Goal: Task Accomplishment & Management: Manage account settings

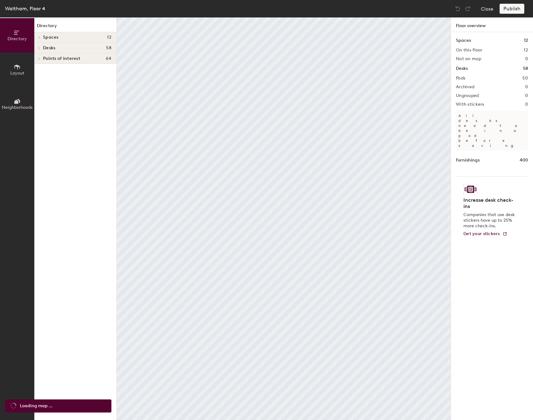
click at [11, 68] on button "Layout" at bounding box center [17, 69] width 34 height 34
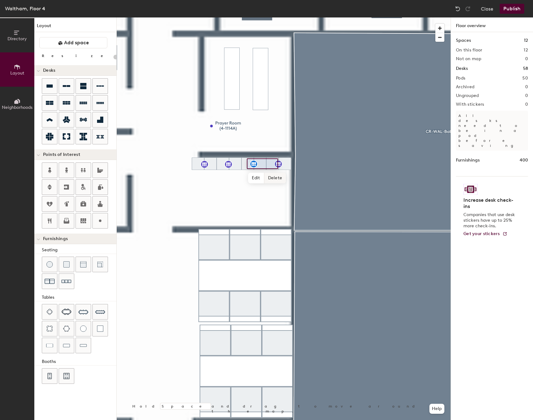
click at [269, 180] on span "Delete" at bounding box center [275, 178] width 22 height 11
click at [299, 178] on span "Delete" at bounding box center [300, 178] width 22 height 11
click at [228, 176] on span "Delete" at bounding box center [226, 178] width 22 height 11
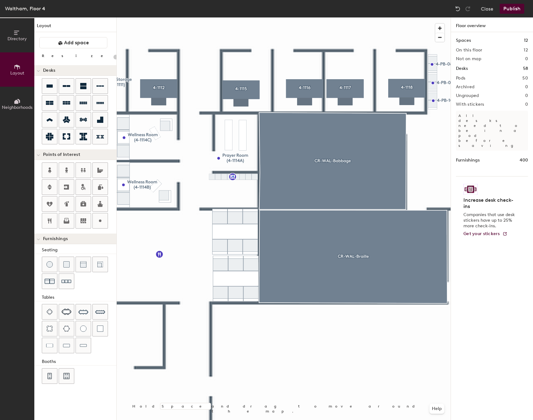
click at [232, 17] on div at bounding box center [284, 17] width 334 height 0
click at [235, 190] on span "Edit" at bounding box center [235, 191] width 16 height 11
type input "20"
type input "Lockers"
click at [243, 188] on span "Done" at bounding box center [243, 191] width 18 height 11
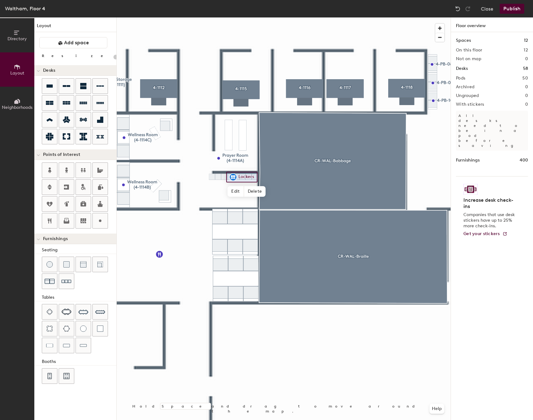
click at [210, 17] on div at bounding box center [284, 17] width 334 height 0
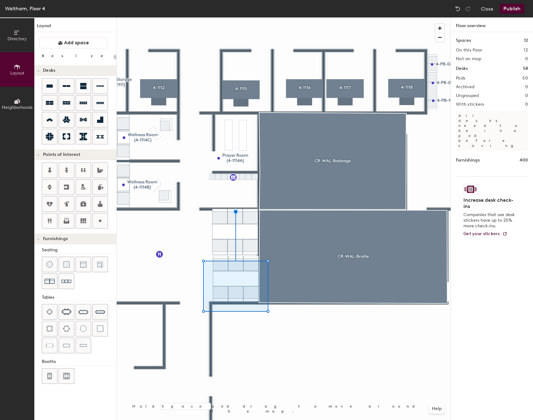
click at [165, 17] on div at bounding box center [284, 17] width 334 height 0
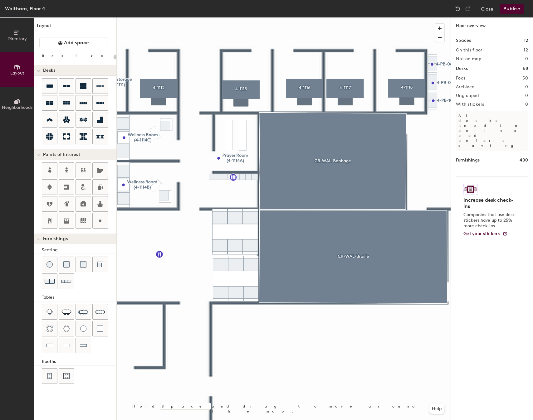
click at [368, 420] on html "Skip navigation Schedule Office People Analytics Visits Deliveries Services Man…" at bounding box center [266, 210] width 533 height 420
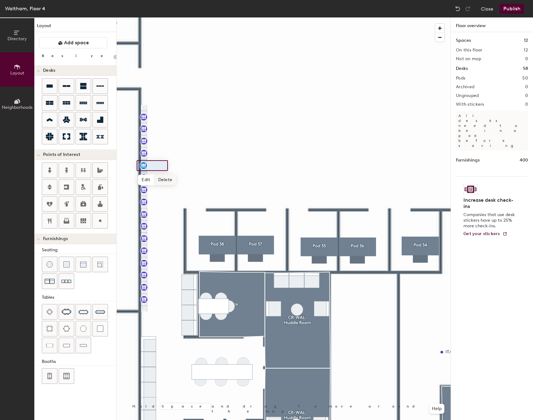
click at [159, 179] on span "Delete" at bounding box center [165, 180] width 22 height 11
click at [163, 167] on span "Delete" at bounding box center [165, 167] width 22 height 11
click at [168, 156] on span "Delete" at bounding box center [165, 155] width 22 height 11
click at [164, 130] on span "Delete" at bounding box center [165, 131] width 22 height 11
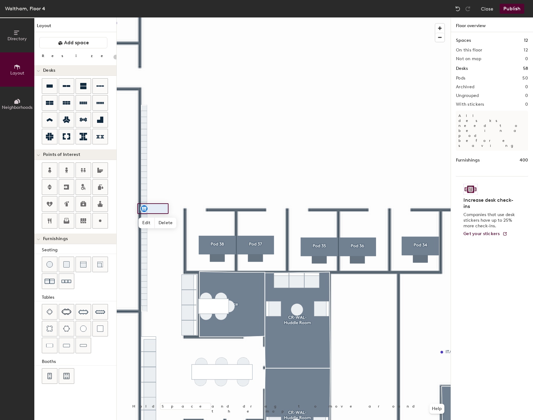
type input "20"
click at [144, 218] on span "Edit" at bounding box center [147, 223] width 16 height 11
click at [156, 209] on input "Pega Lockers" at bounding box center [165, 208] width 34 height 9
type input "Lockers"
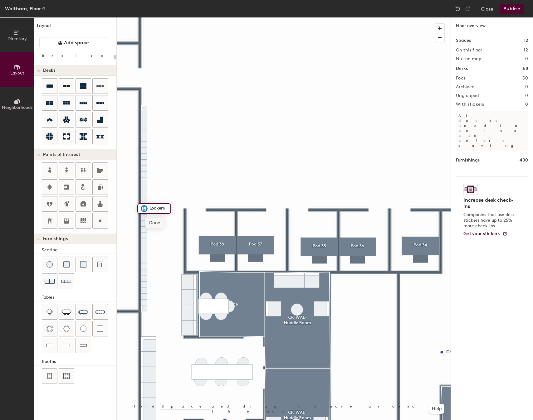
click at [151, 223] on span "Done" at bounding box center [154, 223] width 18 height 11
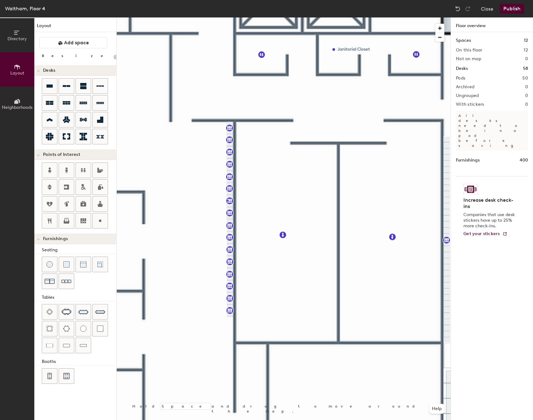
click at [227, 17] on div at bounding box center [284, 17] width 334 height 0
click at [231, 17] on div at bounding box center [284, 17] width 334 height 0
click at [229, 227] on span "Edit" at bounding box center [232, 227] width 16 height 11
type input "20"
type input "Lockers"
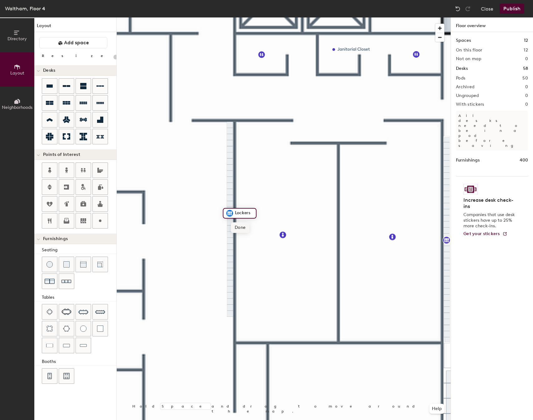
click at [242, 229] on span "Done" at bounding box center [240, 227] width 18 height 11
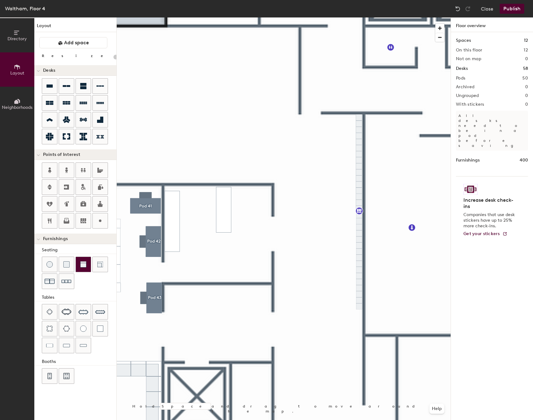
click at [87, 266] on div at bounding box center [83, 264] width 15 height 15
click at [202, 206] on div "Directory Layout Neighborhoods Layout Add space Resize Desks Points of Interest…" at bounding box center [266, 218] width 533 height 403
click at [63, 270] on div at bounding box center [66, 264] width 15 height 15
click at [51, 266] on img at bounding box center [49, 265] width 6 height 6
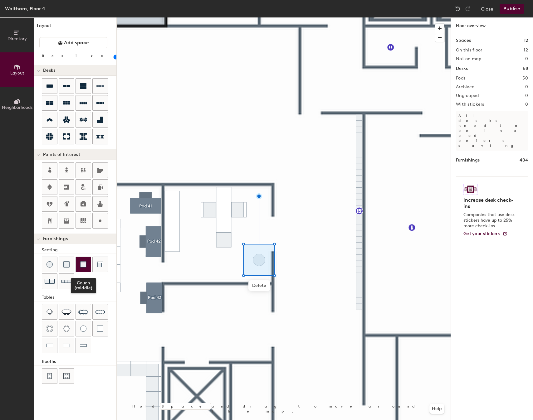
click at [81, 262] on img at bounding box center [83, 265] width 6 height 6
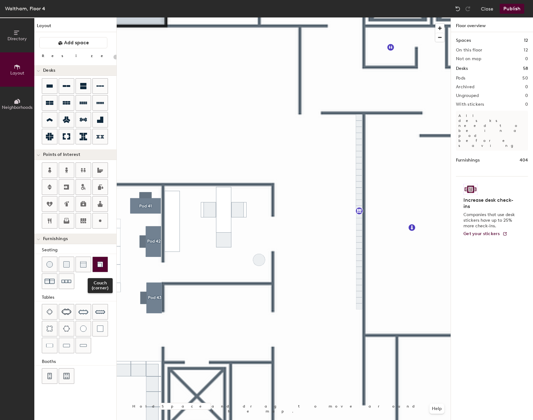
click at [101, 265] on img at bounding box center [100, 265] width 6 height 6
click at [243, 17] on div at bounding box center [284, 17] width 334 height 0
click at [107, 219] on div at bounding box center [100, 220] width 15 height 15
type input "20"
type input "User Support"
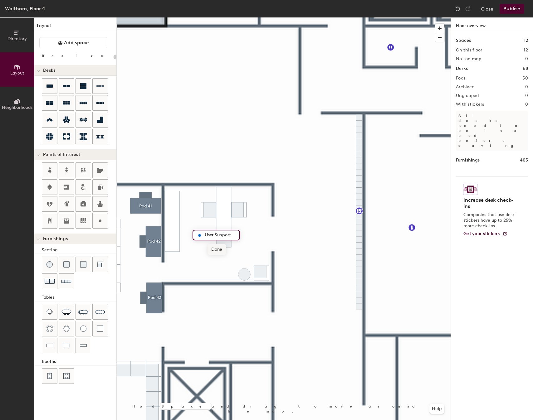
click at [212, 253] on span "Done" at bounding box center [217, 249] width 18 height 11
click at [104, 221] on div at bounding box center [100, 220] width 15 height 15
click at [218, 337] on span "Edit" at bounding box center [216, 340] width 16 height 11
type input "20"
drag, startPoint x: 232, startPoint y: 327, endPoint x: 220, endPoint y: 325, distance: 12.4
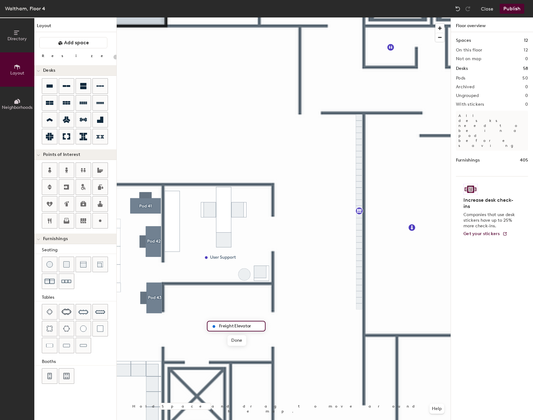
click at [220, 325] on input "Freight Elevator" at bounding box center [240, 326] width 45 height 9
type input "Freight Elevator"
click at [241, 340] on span "Done" at bounding box center [236, 340] width 18 height 11
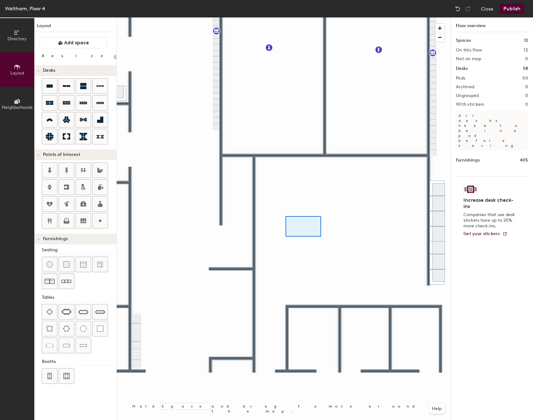
click at [286, 17] on div at bounding box center [284, 17] width 334 height 0
click at [299, 17] on div at bounding box center [284, 17] width 334 height 0
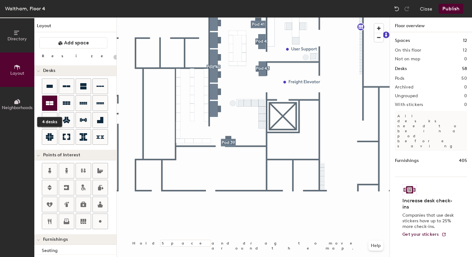
click at [53, 105] on div at bounding box center [49, 102] width 15 height 15
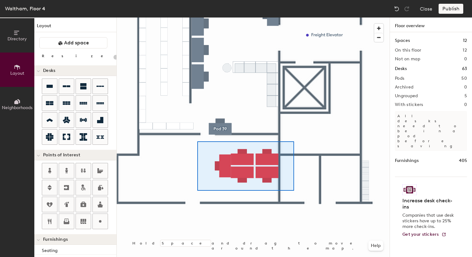
click at [197, 17] on div at bounding box center [253, 17] width 273 height 0
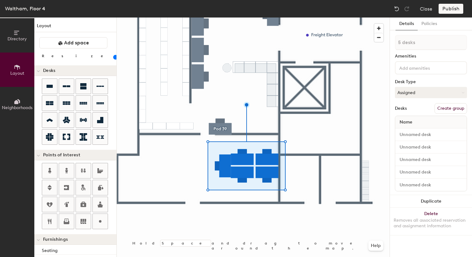
click at [446, 107] on button "Create group" at bounding box center [450, 108] width 32 height 11
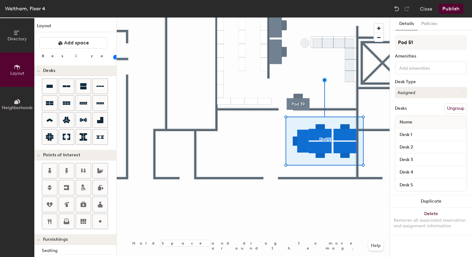
click at [447, 105] on button "Ungroup" at bounding box center [455, 108] width 23 height 11
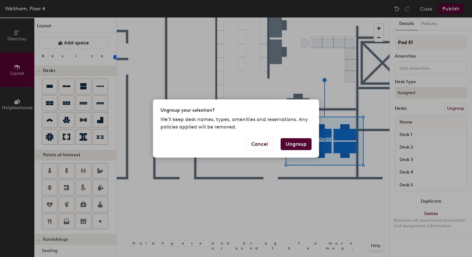
click at [298, 142] on button "Ungroup" at bounding box center [296, 144] width 31 height 12
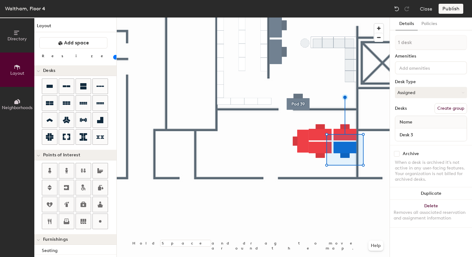
scroll to position [138, 0]
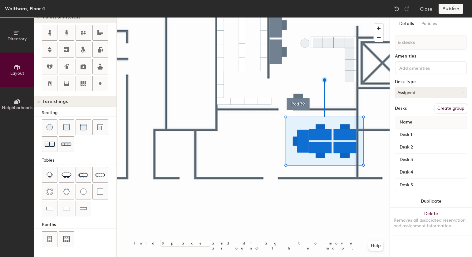
click at [452, 107] on button "Create group" at bounding box center [450, 108] width 32 height 11
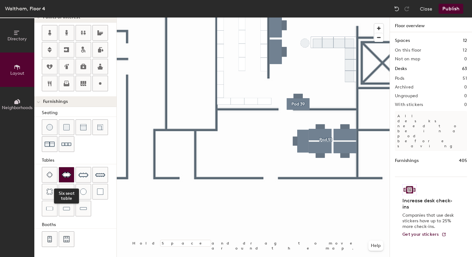
click at [66, 174] on img at bounding box center [66, 174] width 10 height 6
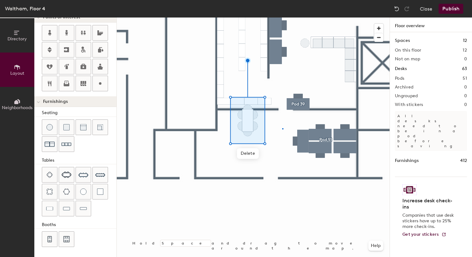
click at [282, 17] on div at bounding box center [253, 17] width 273 height 0
click at [234, 17] on div at bounding box center [253, 17] width 273 height 0
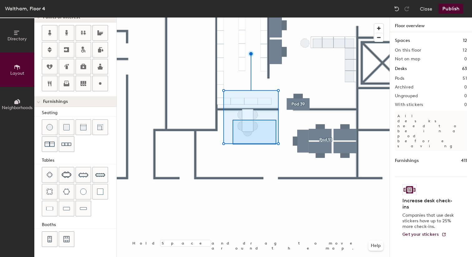
click at [230, 17] on div at bounding box center [253, 17] width 273 height 0
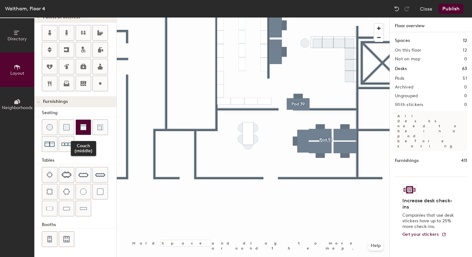
click at [89, 124] on div at bounding box center [83, 127] width 15 height 15
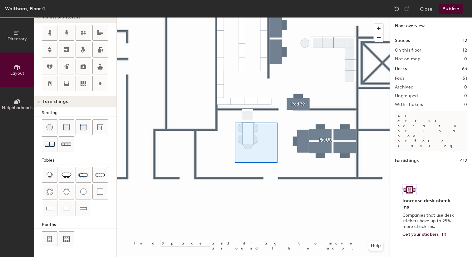
click at [235, 17] on div at bounding box center [253, 17] width 273 height 0
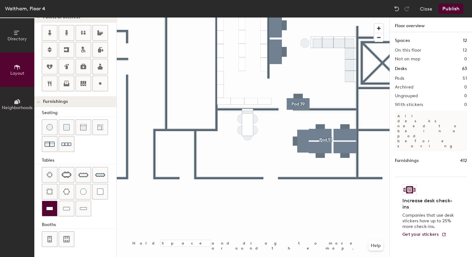
click at [50, 208] on img at bounding box center [49, 208] width 7 height 6
click at [54, 132] on div at bounding box center [49, 127] width 15 height 15
type input "20"
click at [209, 17] on div at bounding box center [253, 17] width 273 height 0
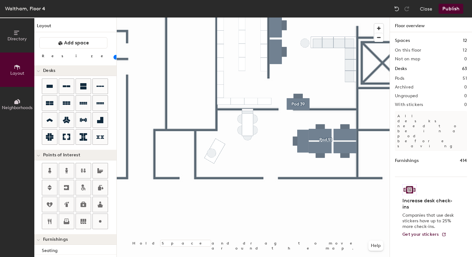
scroll to position [138, 0]
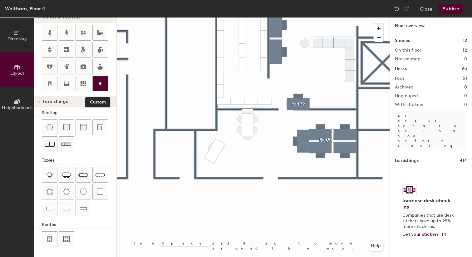
click at [102, 85] on icon at bounding box center [99, 83] width 7 height 7
type input "20"
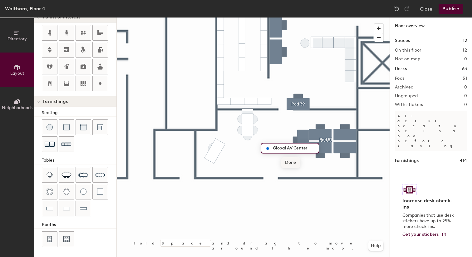
type input "Global AV Center"
click at [288, 159] on span "Done" at bounding box center [290, 162] width 18 height 11
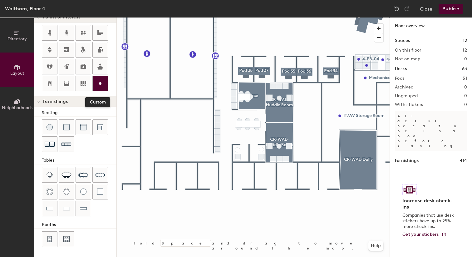
click at [105, 81] on div at bounding box center [100, 83] width 15 height 15
type input "20"
type input "P"
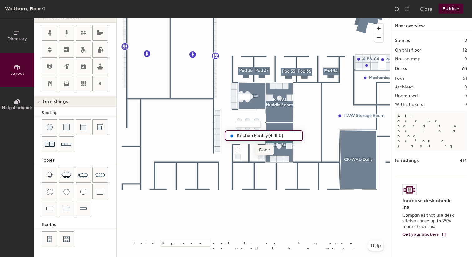
type input "Kitchen Pantry (4-1110)"
click at [264, 151] on span "Done" at bounding box center [264, 149] width 18 height 11
click at [233, 17] on div at bounding box center [253, 17] width 273 height 0
click at [247, 17] on div at bounding box center [253, 17] width 273 height 0
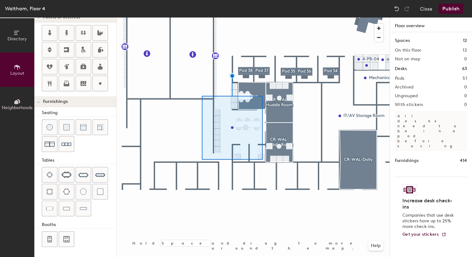
click at [260, 17] on div at bounding box center [253, 17] width 273 height 0
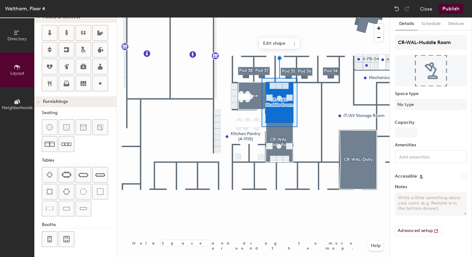
type input "20"
click at [446, 43] on input "CR-WAL-Huddle Room" at bounding box center [431, 42] width 72 height 15
click at [448, 43] on input "CR-WAL-Huddle Room" at bounding box center [431, 42] width 72 height 15
drag, startPoint x: 450, startPoint y: 43, endPoint x: 418, endPoint y: 42, distance: 31.6
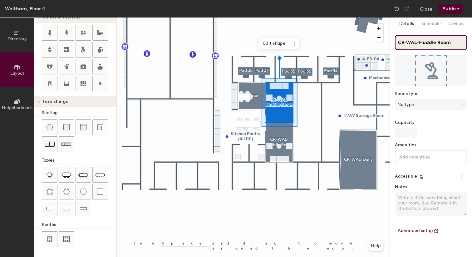
click at [418, 42] on input "CR-WAL-Huddle Room" at bounding box center [431, 42] width 72 height 15
type input "CR-WAL-c"
type input "20"
type input "CR-WAL-co"
type input "20"
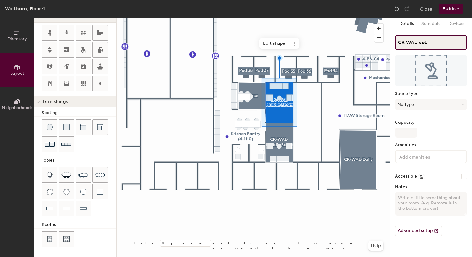
type input "CR-WAL-coLL"
type input "20"
type input "CR-WAL-coL"
type input "20"
type input "CR-WAL-c"
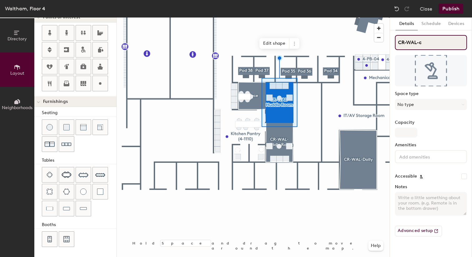
type input "20"
type input "CR-WAL-"
type input "20"
type input "CR-WAL-C"
type input "20"
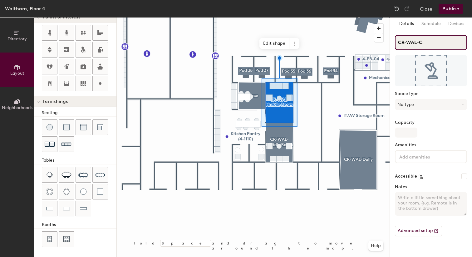
type input "CR-WAL-Co"
type input "20"
type input "CR-WAL-Col"
type input "20"
type input "CR-WAL-Coll"
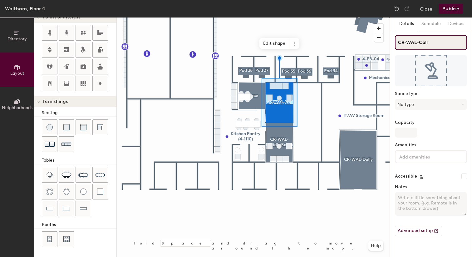
type input "20"
type input "CR-WAL-Collo"
type input "20"
type input "CR-WAL-Coll"
type input "20"
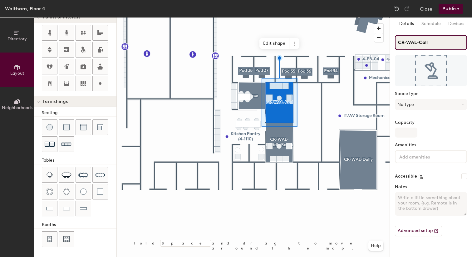
type input "CR-WAL-Colla"
type input "20"
type input "CR-WAL-Collab"
type input "20"
type input "CR-WAL-Collabor"
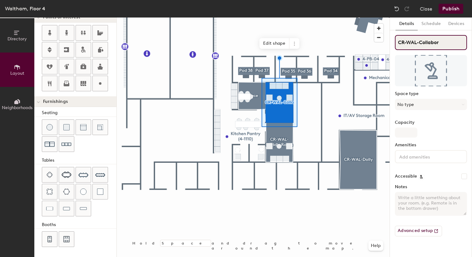
type input "20"
type input "CR-WAL-Collabora"
type input "20"
type input "CR-WAL-Collaboratio"
type input "20"
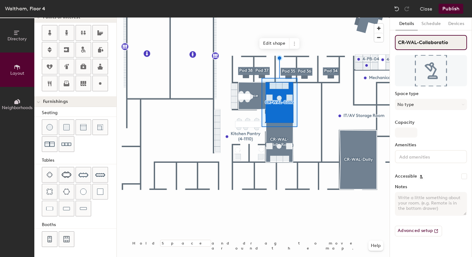
type input "CR-WAL-Collaboration"
type input "20"
type input "CR-WAL-Collaboration"
type input "20"
type input "CR-WAL-Collaboration R"
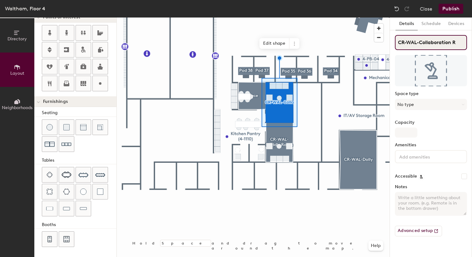
type input "20"
type input "CR-WAL-Collaboration Ro"
type input "20"
type input "CR-WAL-Collaboration Room"
type input "20"
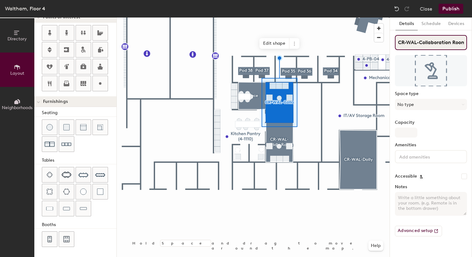
type input "CR-WAL-Collaboration Room"
type input "20"
type input "CR-WAL-Collaboration Room B"
type input "20"
click at [434, 38] on input "CR-WAL-Collaboration Room B" at bounding box center [431, 42] width 72 height 15
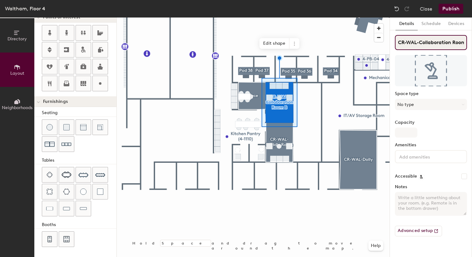
click at [434, 38] on input "CR-WAL-Collaboration Room B" at bounding box center [431, 42] width 72 height 15
click at [445, 41] on input "CR-WAL-Collaboration Room B" at bounding box center [431, 42] width 72 height 15
click at [442, 42] on input "CR-WAL-Collaboration Room B" at bounding box center [431, 42] width 72 height 15
click at [447, 42] on input "CR-WAL-Collaboration Room B" at bounding box center [431, 42] width 72 height 15
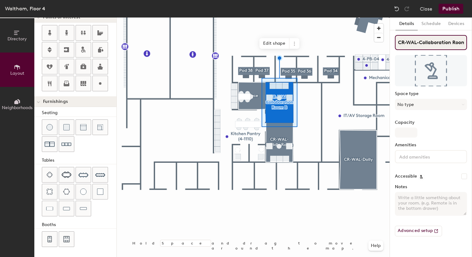
click at [447, 43] on input "CR-WAL-Collaboration Room B" at bounding box center [431, 42] width 72 height 15
click at [446, 41] on input "CR-WAL-Collaboration Room B" at bounding box center [431, 42] width 72 height 15
click at [449, 42] on input "CR-WAL-Collaboration Room B" at bounding box center [431, 42] width 72 height 15
type input "CR-WAL-Collaboration Room B"
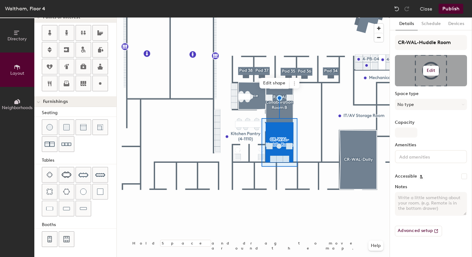
type input "20"
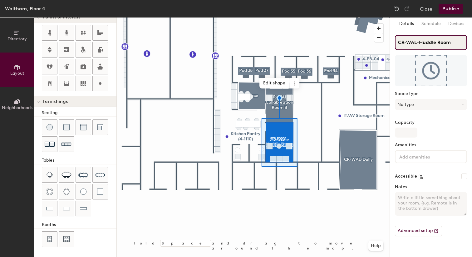
click at [441, 44] on input "CR-WAL-Huddle Room" at bounding box center [431, 42] width 72 height 15
type input "√"
type input "20"
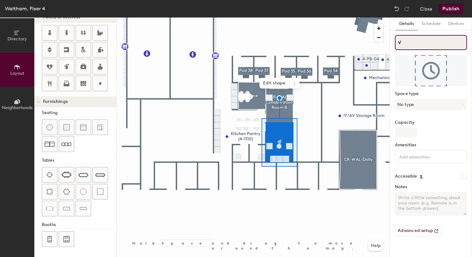
paste input "CR-WAL-Collaboration Room B"
type input "√CR-WAL-Collaboration Room B"
type input "20"
type input "√CR-WAL-Collaboration Room"
type input "20"
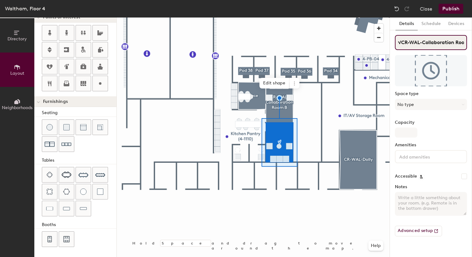
type input "√CR-WAL-Collaboration Room A"
type input "20"
type input "√CR-WAL-Collaboration Room"
type input "20"
type input "√CR-WAL-Collaboration Room c"
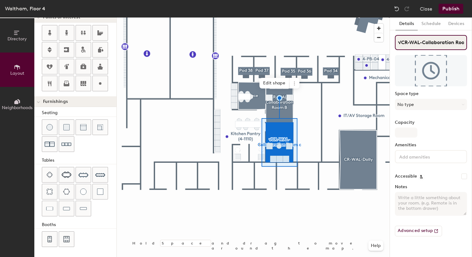
type input "20"
type input "√CR-WAL-Collaboration Room C"
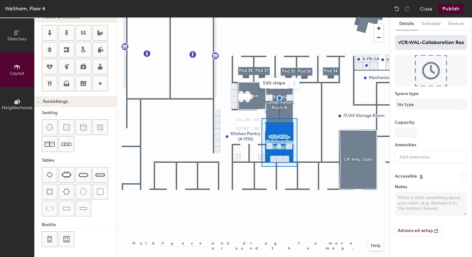
type input "20"
click at [401, 44] on input "√CR-WAL-Collaboration Room C" at bounding box center [431, 42] width 72 height 15
type input "CR-WAL-Collaboration Room C"
type input "20"
click at [388, 39] on div "Directory Layout Neighborhoods Layout Add space Resize Desks Points of Interest…" at bounding box center [236, 136] width 472 height 239
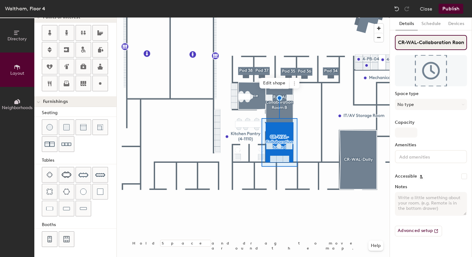
click at [433, 45] on input "CR-WAL-Collaboration Room C" at bounding box center [431, 42] width 72 height 15
click at [418, 42] on input "CR-WAL-Collaboration Room C" at bounding box center [431, 42] width 72 height 15
type input "CR-WAL-Collaboration Room C"
click at [454, 50] on input "CR-WAL-Collaboration Room C" at bounding box center [431, 42] width 72 height 15
drag, startPoint x: 445, startPoint y: 39, endPoint x: 436, endPoint y: 48, distance: 13.0
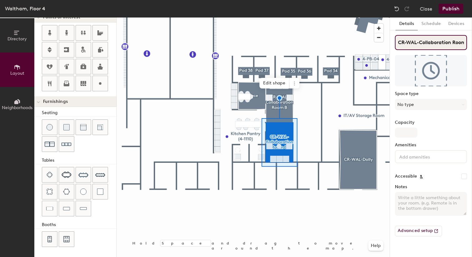
click at [472, 48] on div "Directory Layout Neighborhoods Layout Add space Resize Desks Points of Interest…" at bounding box center [236, 136] width 472 height 239
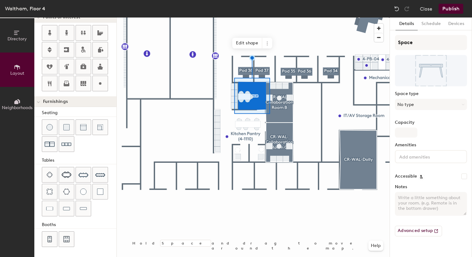
type input "20"
click at [431, 46] on input "Space" at bounding box center [431, 42] width 72 height 15
type input "CR-W"
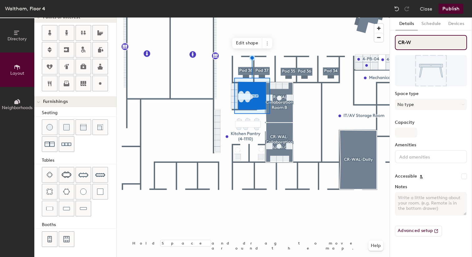
type input "20"
type input "CR-WA"
type input "20"
type input "CR-WAL"
type input "20"
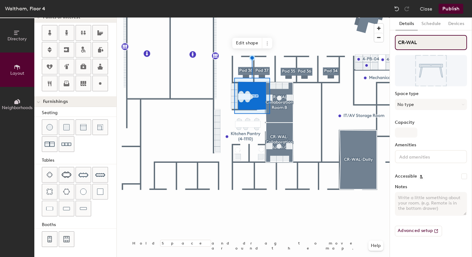
type input "CR-WAL-"
type input "20"
type input "CR-WAL-H"
type input "20"
type input "CR-WAL-Huddle"
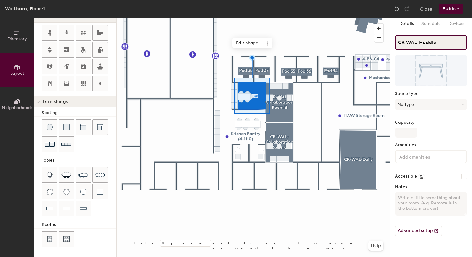
type input "20"
type input "CR-WAL-Huddle"
type input "20"
type input "CR-WAL-Huddle"
type input "20"
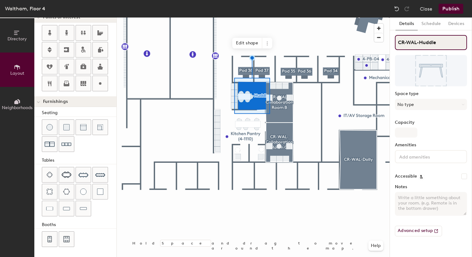
type input "CR-WAL-Huddle4"
type input "20"
type input "CR-WAL-Huddle4B"
type input "20"
click at [436, 42] on input "CR-WAL-Huddle4B" at bounding box center [431, 42] width 72 height 15
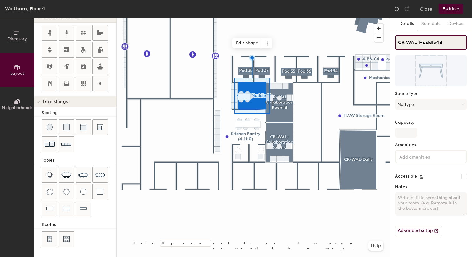
type input "CR-WAL-Huddle 4B"
type input "20"
type input "CR-WAL-Huddle 4B"
click at [301, 17] on div at bounding box center [253, 17] width 273 height 0
type input "20"
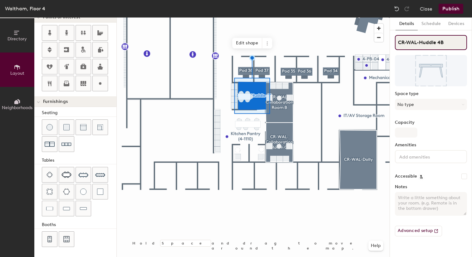
click at [451, 40] on input "CR-WAL-Huddle 4B" at bounding box center [431, 42] width 72 height 15
click at [437, 44] on input "CR-WAL-Huddle 4B" at bounding box center [431, 42] width 72 height 15
type input "CR-WAL-Huddle Room4B"
type input "20"
type input "CR-WAL-Huddle Room 4B"
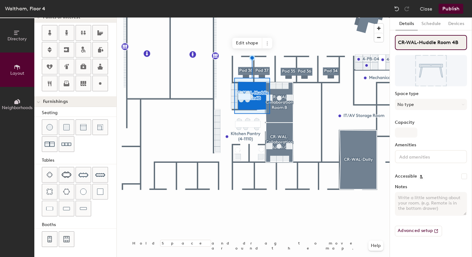
type input "20"
type input "CR-WAL-Huddle Room 4B"
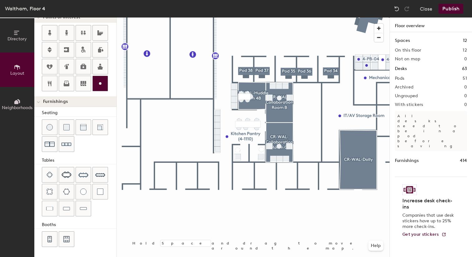
click at [105, 83] on div at bounding box center [100, 83] width 15 height 15
type input "20"
click at [251, 153] on input "Custom" at bounding box center [256, 151] width 20 height 9
type input "Phone Room (4-1100D)"
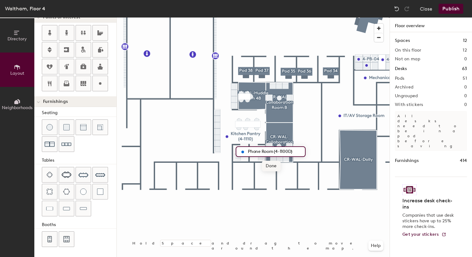
click at [268, 166] on span "Done" at bounding box center [271, 165] width 18 height 11
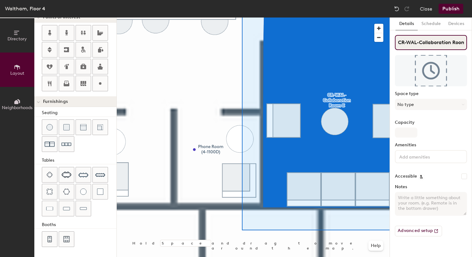
click at [461, 42] on input "CR-WAL-Collaboration Room C" at bounding box center [431, 42] width 72 height 15
drag, startPoint x: 461, startPoint y: 42, endPoint x: 465, endPoint y: 43, distance: 4.1
click at [466, 43] on input "CR-WAL-Collaboration Room C" at bounding box center [431, 42] width 72 height 15
click at [439, 42] on input "CR-WAL-Collaboration Room C" at bounding box center [431, 42] width 72 height 15
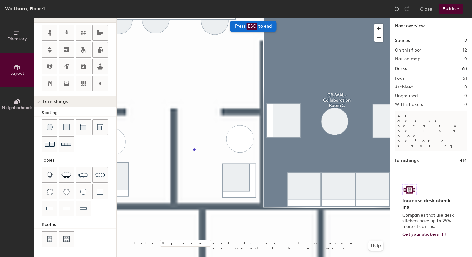
type input "20"
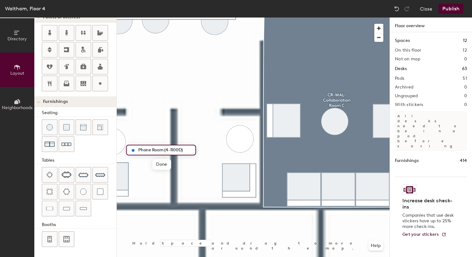
click at [181, 152] on input "Phone Room (4-1100D)" at bounding box center [165, 149] width 56 height 9
click at [181, 150] on input "Phone Room (4-1100D)" at bounding box center [165, 149] width 56 height 9
type input "Phone Room (4-1100E)"
click at [164, 167] on span "Done" at bounding box center [161, 164] width 18 height 11
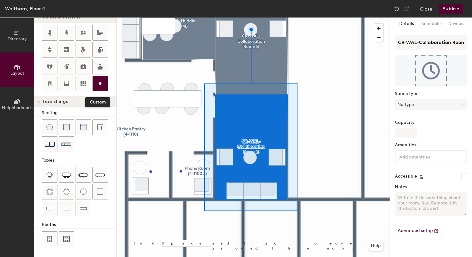
click at [105, 85] on div at bounding box center [100, 83] width 15 height 15
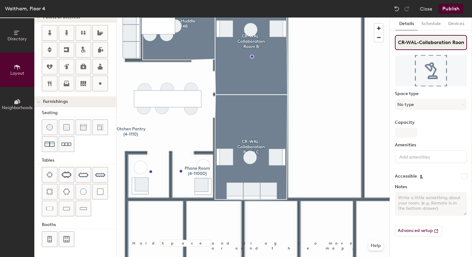
click at [437, 40] on input "CR-WAL-Collaboration Room B" at bounding box center [431, 42] width 72 height 15
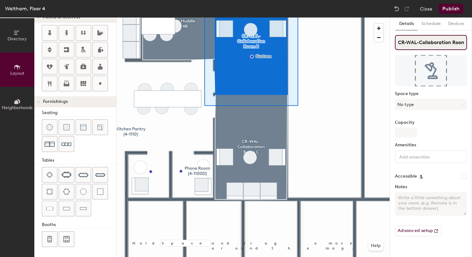
type input "20"
drag, startPoint x: 437, startPoint y: 41, endPoint x: 465, endPoint y: 43, distance: 27.8
click at [467, 43] on input "CR-WAL-Collaboration Room B" at bounding box center [431, 42] width 72 height 15
click at [463, 42] on input "CR-WAL-Collaboration Room B" at bounding box center [431, 42] width 72 height 15
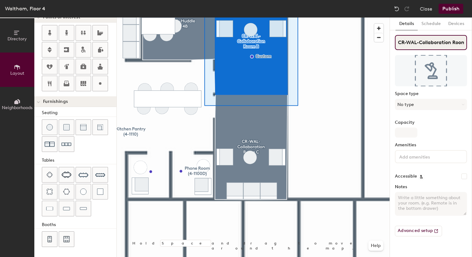
type input "CR-WAL-Collaboration Room"
type input "20"
type input "CR-WAL-Collaboration Roo"
type input "20"
type input "CR-WAL-Collaboration Room"
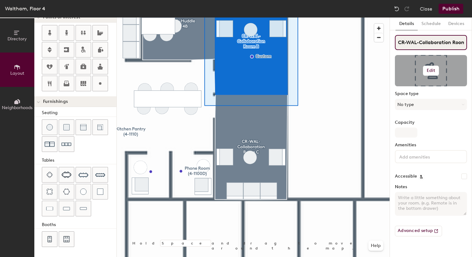
type input "20"
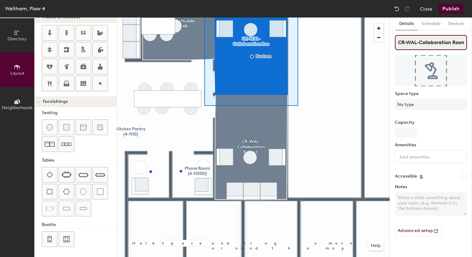
type input "CR-WAL-Collaboration Room"
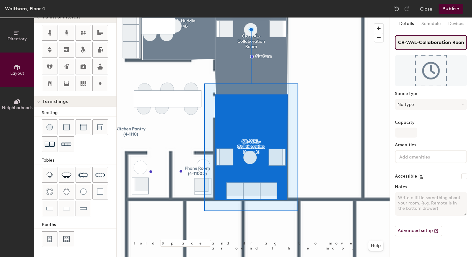
type input "20"
drag, startPoint x: 455, startPoint y: 44, endPoint x: 461, endPoint y: 45, distance: 6.6
click at [472, 44] on div "Directory Layout Neighborhoods Layout Add space Resize Desks Points of Interest…" at bounding box center [236, 136] width 472 height 239
click at [461, 44] on input "CR-WAL-Collaboration Room C" at bounding box center [431, 42] width 72 height 15
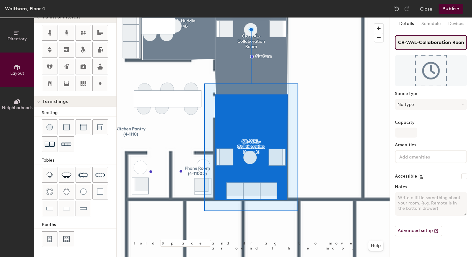
type input "CR-WAL-Collaboration Room"
type input "20"
type input "CR-WAL-Collaboration Room"
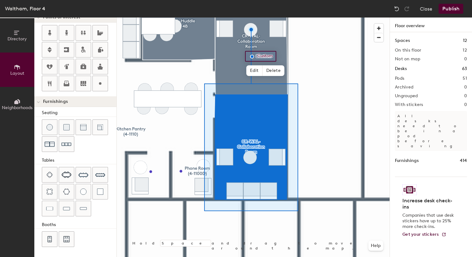
type input "20"
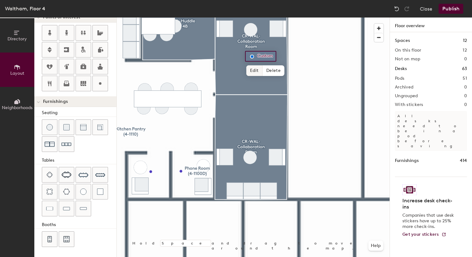
click at [257, 66] on span "Edit" at bounding box center [254, 70] width 16 height 11
type input "4-1100B"
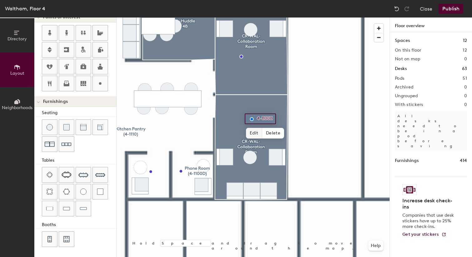
click at [255, 131] on span "Edit" at bounding box center [254, 133] width 16 height 11
type input "20"
type input "4-1100C"
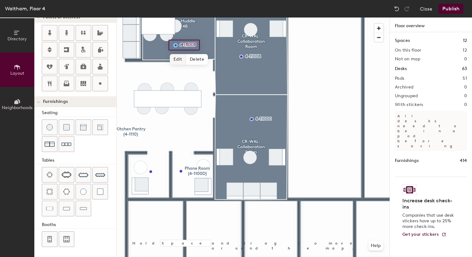
click at [181, 57] on span "Edit" at bounding box center [178, 59] width 16 height 11
type input "20"
type input "4-1100A"
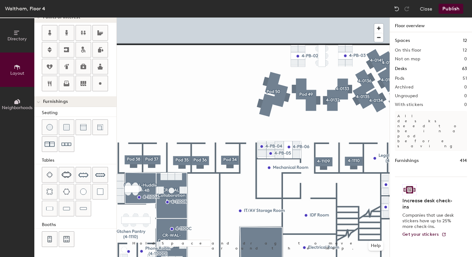
click at [89, 0] on html "Skip navigation Schedule Office People Analytics Visits Deliveries Services Man…" at bounding box center [236, 128] width 472 height 257
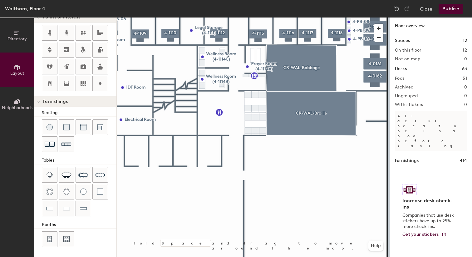
click at [407, 129] on div "Directory Layout Neighborhoods Layout Add space Resize Desks Points of Interest…" at bounding box center [236, 136] width 472 height 239
click at [240, 17] on div at bounding box center [253, 17] width 273 height 0
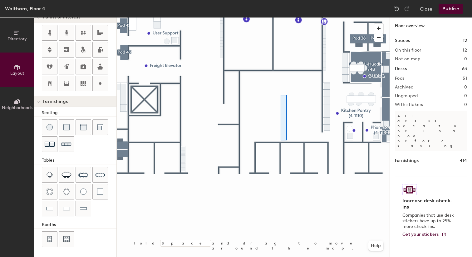
click at [280, 17] on div at bounding box center [253, 17] width 273 height 0
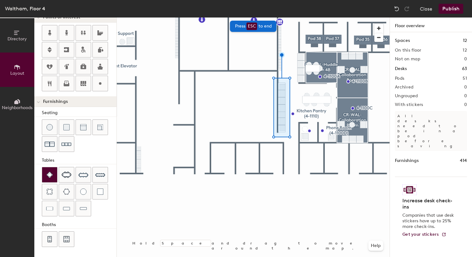
click at [51, 171] on div "Directory Layout Neighborhoods Layout Add space Resize Desks Points of Interest…" at bounding box center [236, 136] width 472 height 239
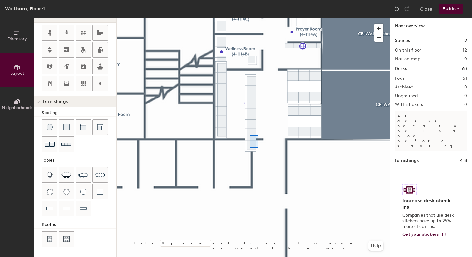
click at [241, 17] on div at bounding box center [253, 17] width 273 height 0
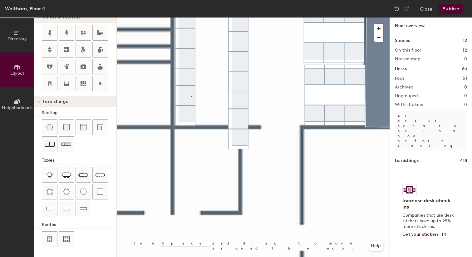
click at [191, 17] on div at bounding box center [253, 17] width 273 height 0
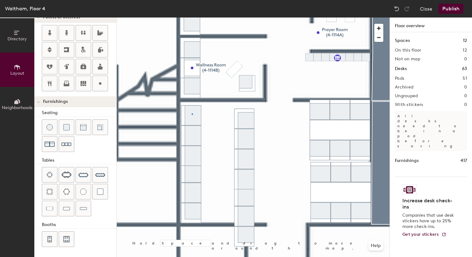
click at [192, 17] on div at bounding box center [253, 17] width 273 height 0
click at [198, 17] on div at bounding box center [253, 17] width 273 height 0
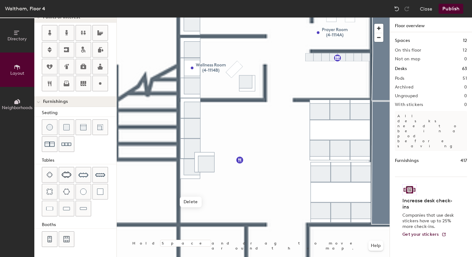
click at [214, 17] on div at bounding box center [253, 17] width 273 height 0
click at [210, 17] on div at bounding box center [253, 17] width 273 height 0
click at [214, 17] on div at bounding box center [253, 17] width 273 height 0
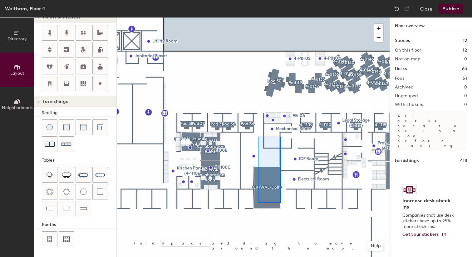
click at [243, 17] on div at bounding box center [253, 17] width 273 height 0
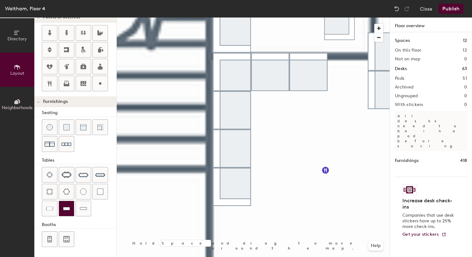
click at [59, 206] on div at bounding box center [66, 208] width 15 height 15
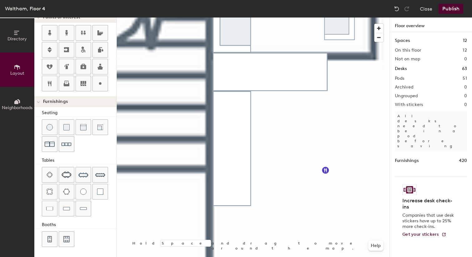
type input "20"
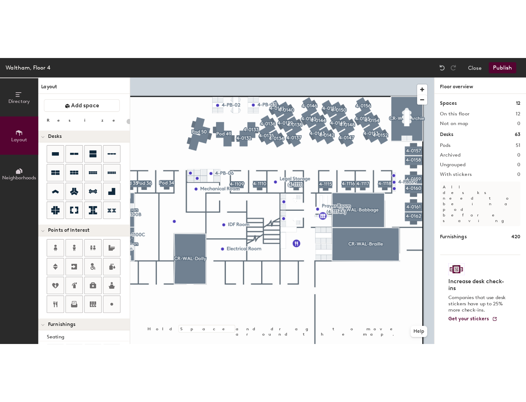
scroll to position [138, 0]
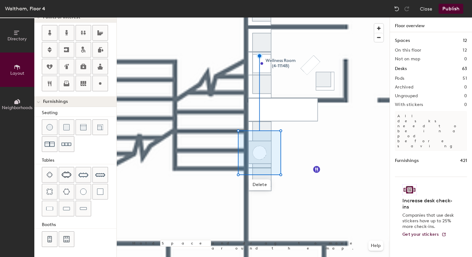
click at [301, 17] on div at bounding box center [253, 17] width 273 height 0
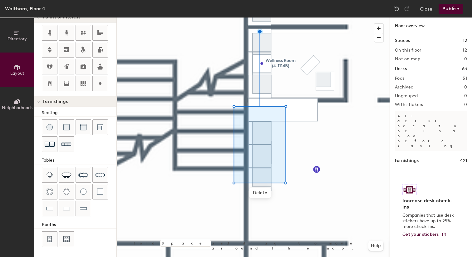
click at [298, 17] on div at bounding box center [253, 17] width 273 height 0
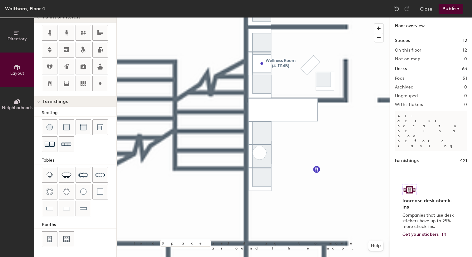
click at [257, 17] on div at bounding box center [253, 17] width 273 height 0
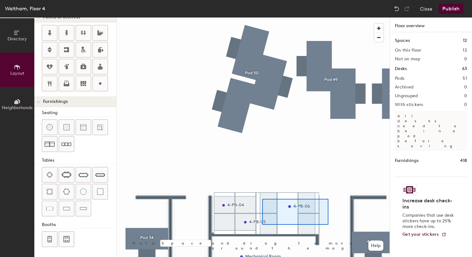
click at [262, 17] on div at bounding box center [253, 17] width 273 height 0
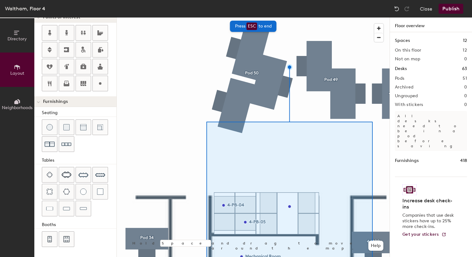
click at [427, 221] on div "Directory Layout Neighborhoods Layout Add space Resize Desks Points of Interest…" at bounding box center [236, 136] width 472 height 239
click at [276, 17] on div at bounding box center [253, 17] width 273 height 0
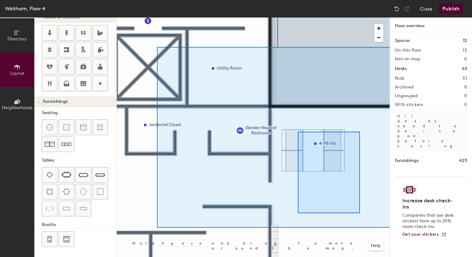
click at [298, 17] on div at bounding box center [253, 17] width 273 height 0
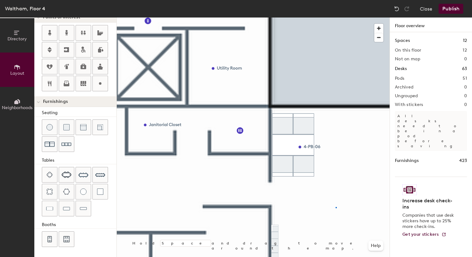
click at [281, 17] on div at bounding box center [253, 17] width 273 height 0
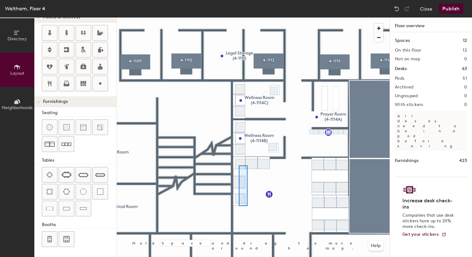
click at [238, 17] on div at bounding box center [253, 17] width 273 height 0
click at [453, 14] on div "Waltham, Floor 4 Close Publish" at bounding box center [236, 8] width 472 height 17
click at [453, 12] on button "Publish" at bounding box center [450, 9] width 25 height 10
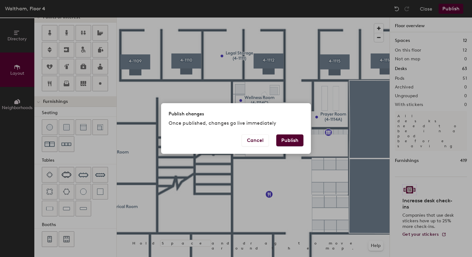
click at [290, 137] on button "Publish" at bounding box center [289, 140] width 27 height 12
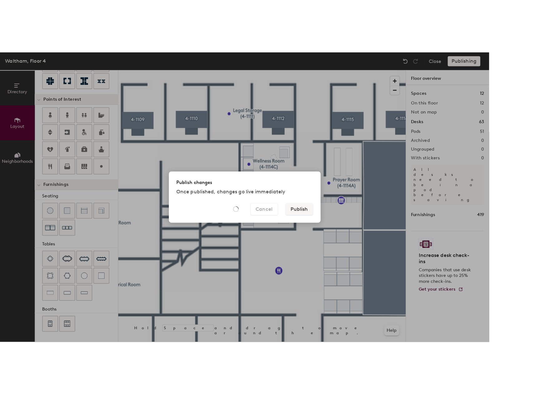
scroll to position [0, 0]
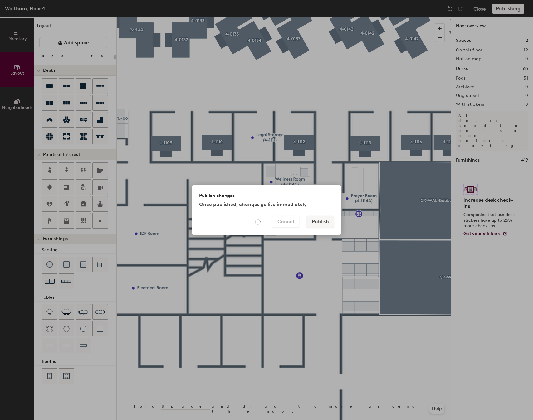
type input "20"
